Goal: Find specific page/section: Find specific page/section

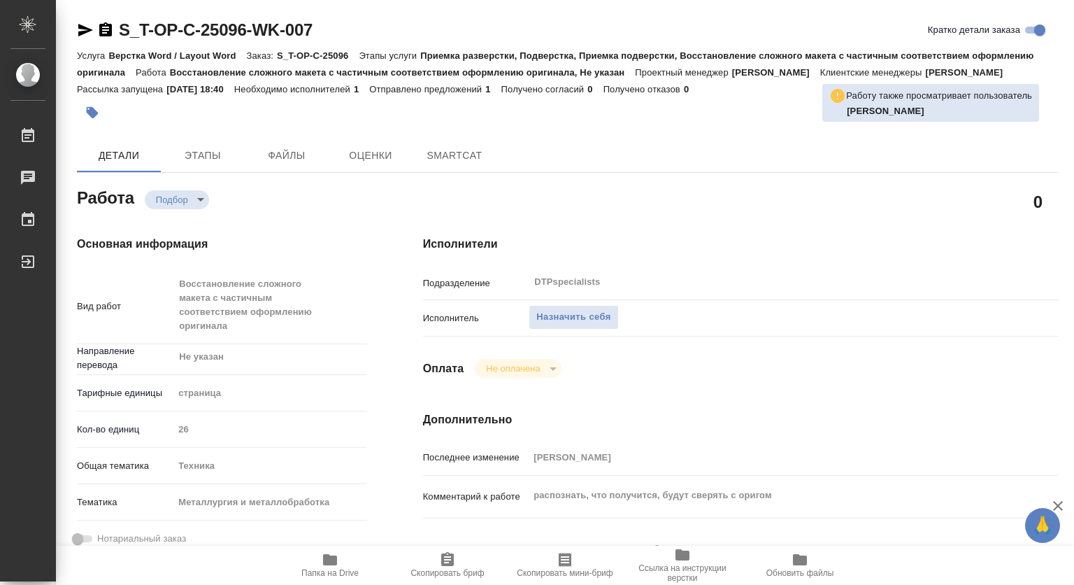
type textarea "x"
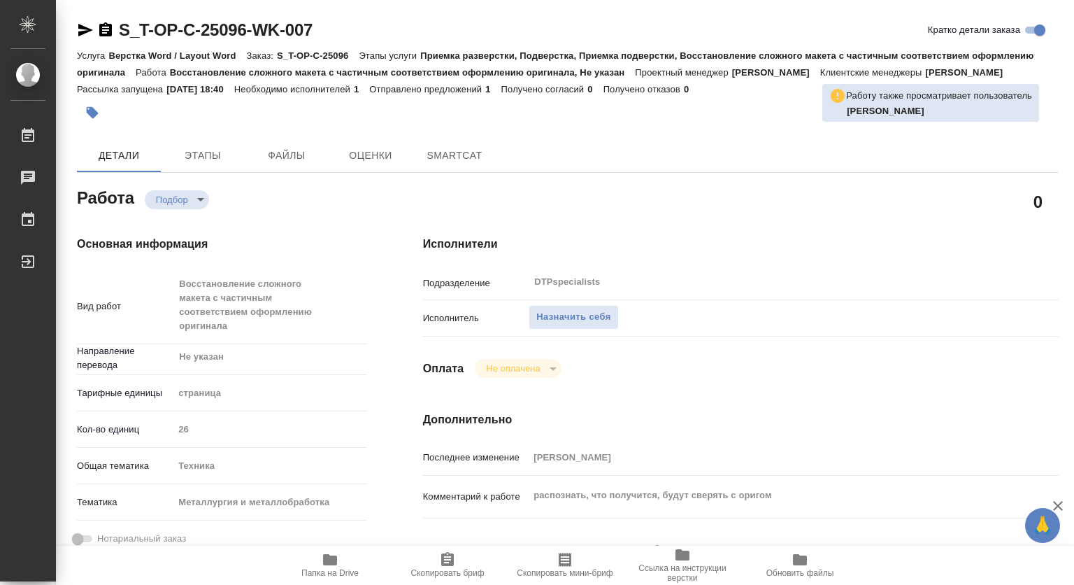
type textarea "x"
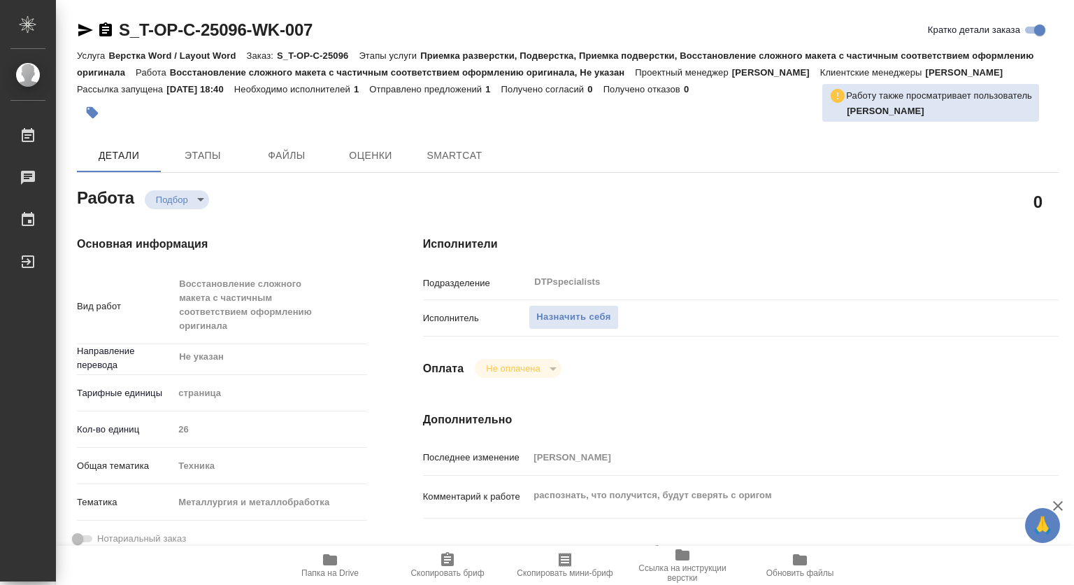
type textarea "x"
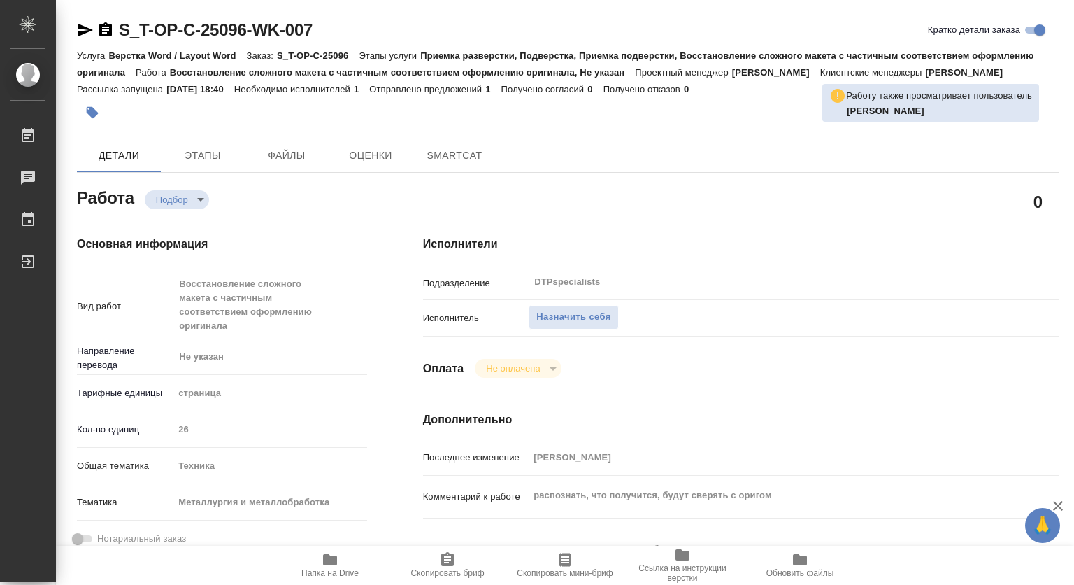
type textarea "x"
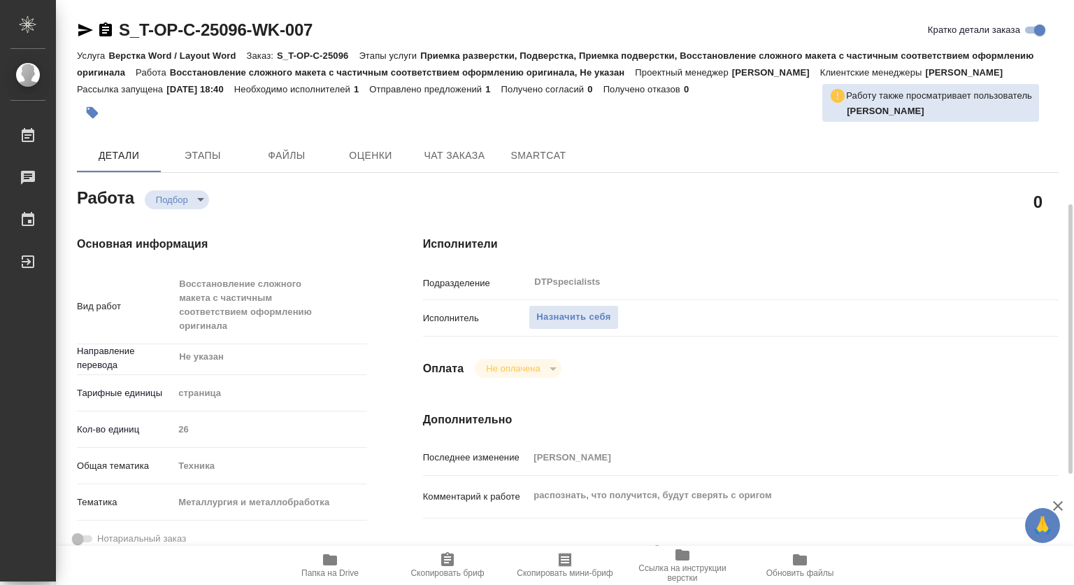
type textarea "x"
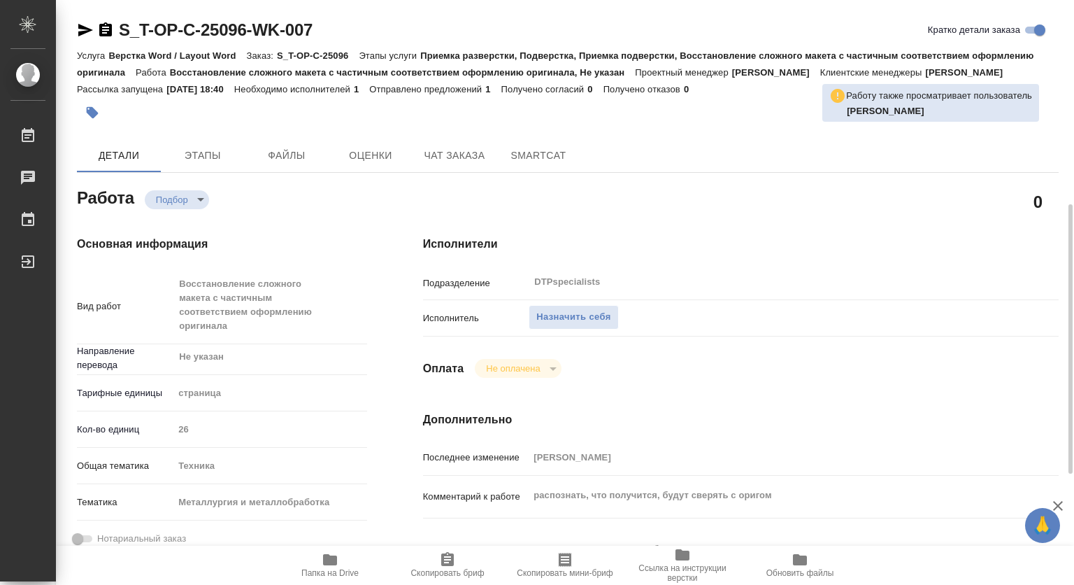
scroll to position [210, 0]
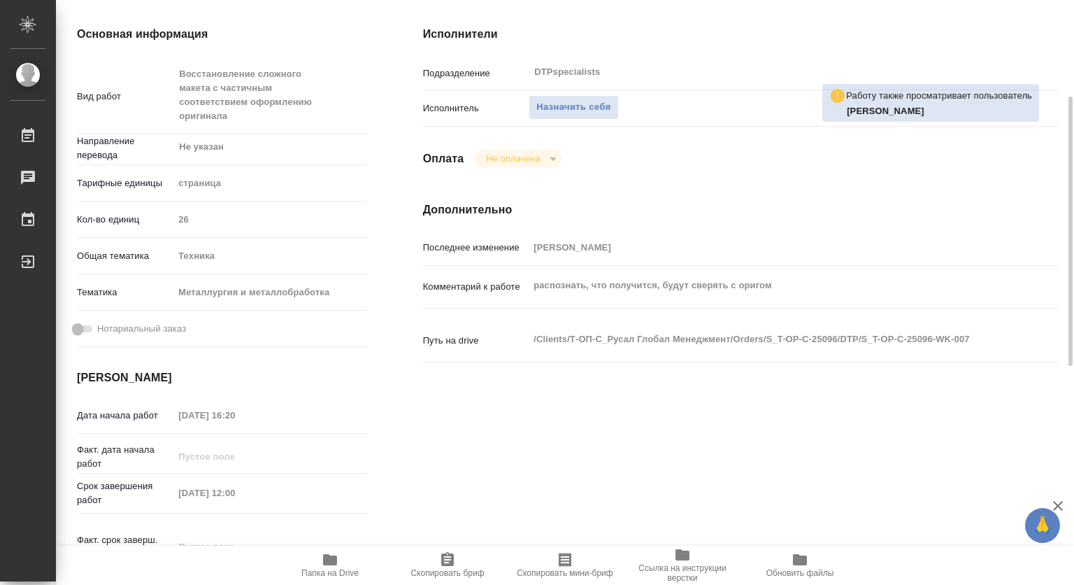
type textarea "x"
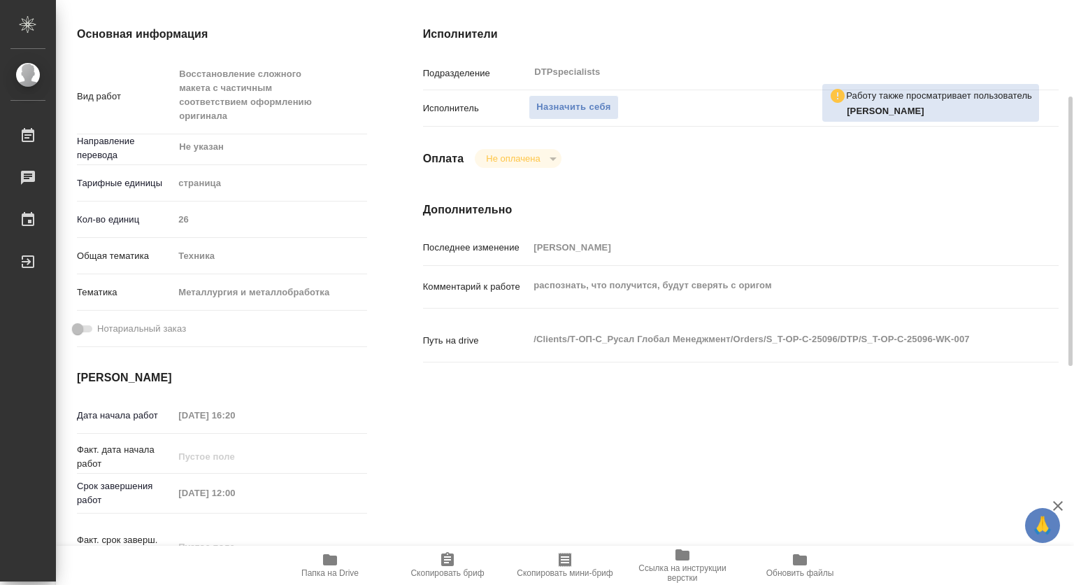
click at [340, 559] on span "Папка на Drive" at bounding box center [330, 564] width 101 height 27
